Goal: Find specific page/section: Find specific page/section

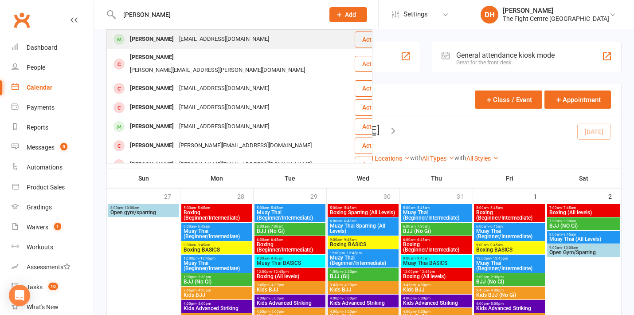
type input "[PERSON_NAME]"
click at [169, 38] on div "[PERSON_NAME]" at bounding box center [151, 39] width 49 height 13
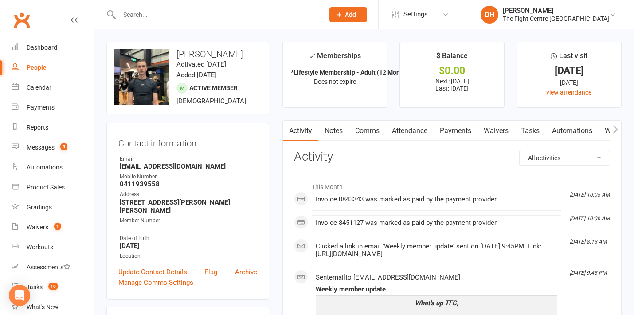
click at [450, 128] on link "Payments" at bounding box center [455, 131] width 44 height 20
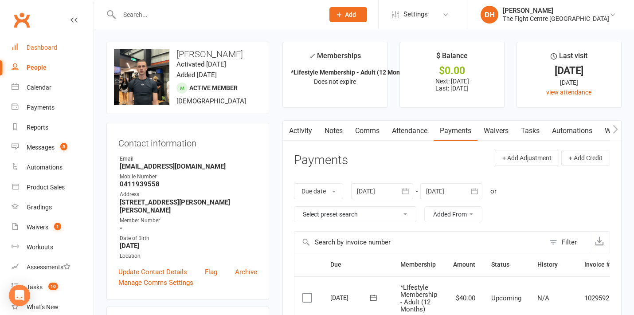
click at [46, 49] on div "Dashboard" at bounding box center [42, 47] width 31 height 7
